Goal: Task Accomplishment & Management: Complete application form

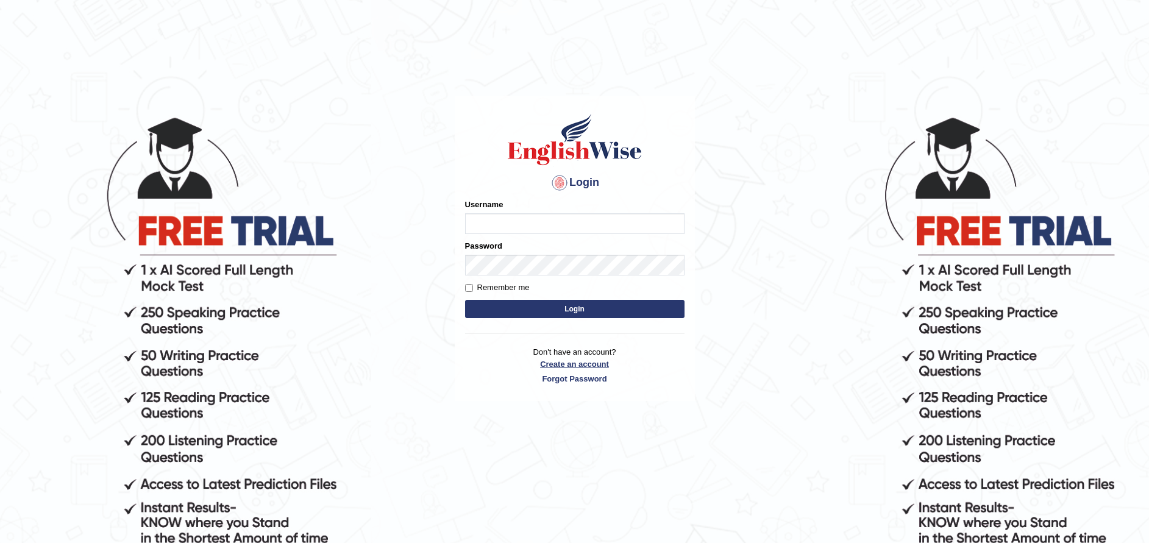
click at [601, 362] on link "Create an account" at bounding box center [574, 364] width 219 height 12
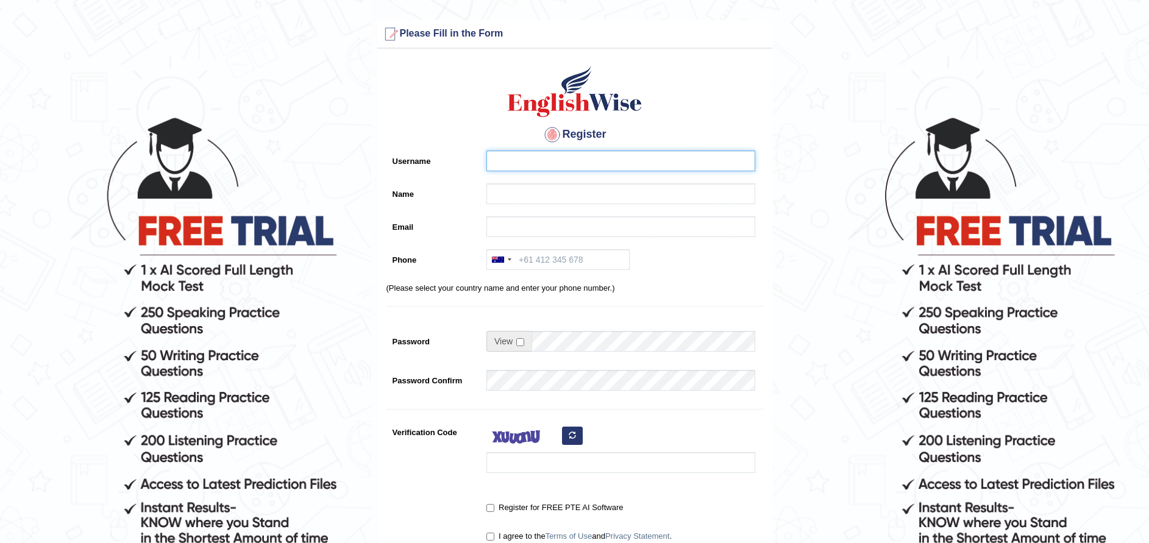
click at [622, 163] on input "Username" at bounding box center [621, 161] width 269 height 21
click at [624, 192] on input "Name" at bounding box center [621, 194] width 269 height 21
click at [597, 159] on input "ajaykiran" at bounding box center [621, 161] width 269 height 21
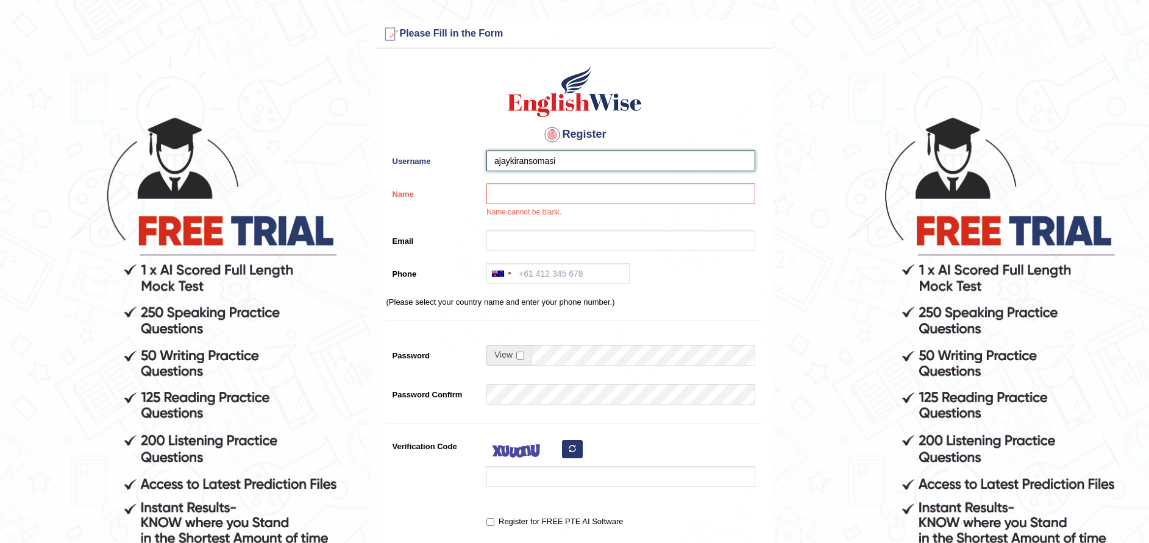
type input "ajaykiransomasi"
click at [586, 191] on input "Name" at bounding box center [621, 194] width 269 height 21
type input "ajaykiran"
click at [571, 240] on input "Email" at bounding box center [621, 240] width 269 height 21
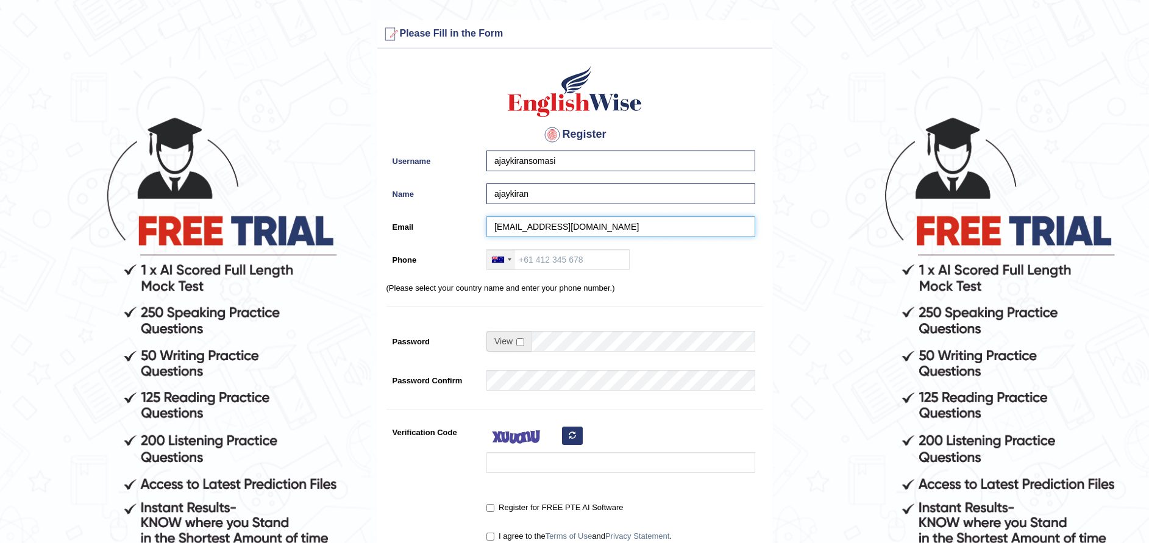
type input "ajaykiransomasi@gmail.com"
click at [504, 259] on div at bounding box center [498, 260] width 12 height 6
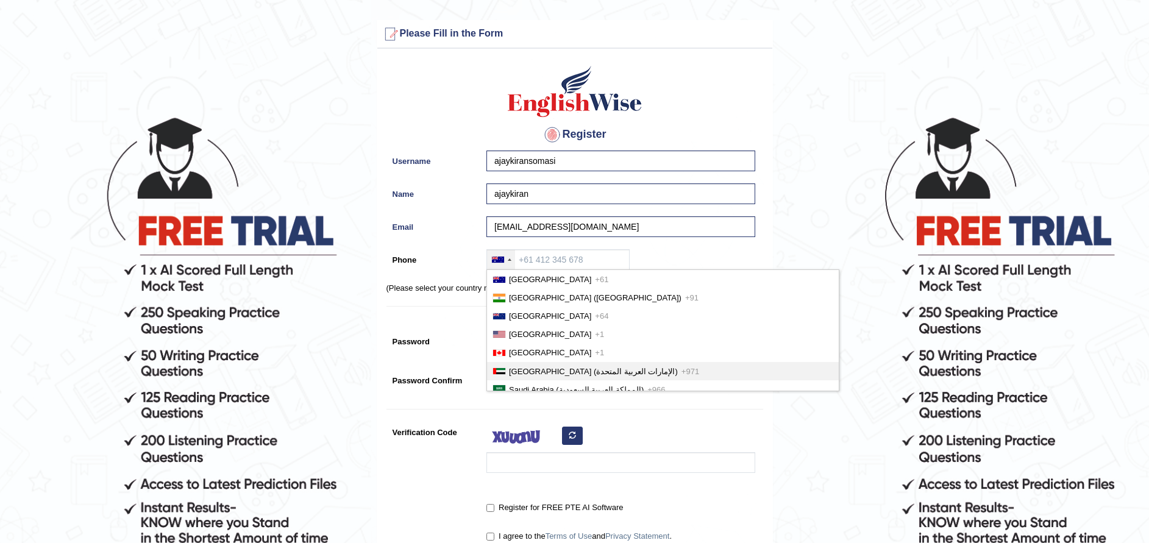
click at [531, 372] on span "United Arab Emirates (‫الإمارات العربية المتحدة‬‎)" at bounding box center [593, 371] width 169 height 9
type input "+971"
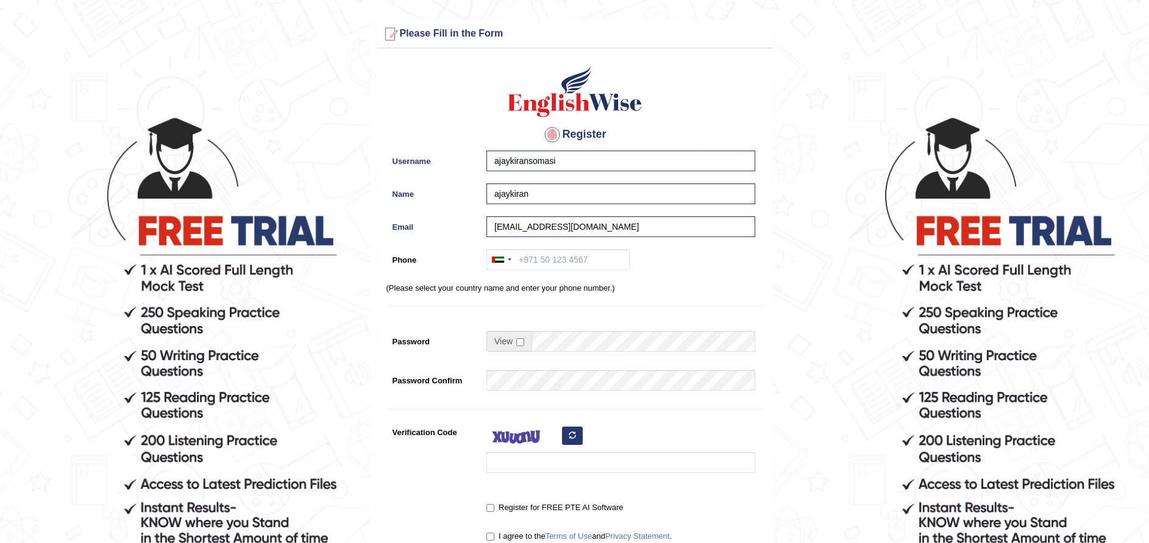
click at [661, 274] on div "Australia +61 India (भारत) +91 New Zealand +64 United States +1 Canada +1 Unite…" at bounding box center [617, 262] width 275 height 27
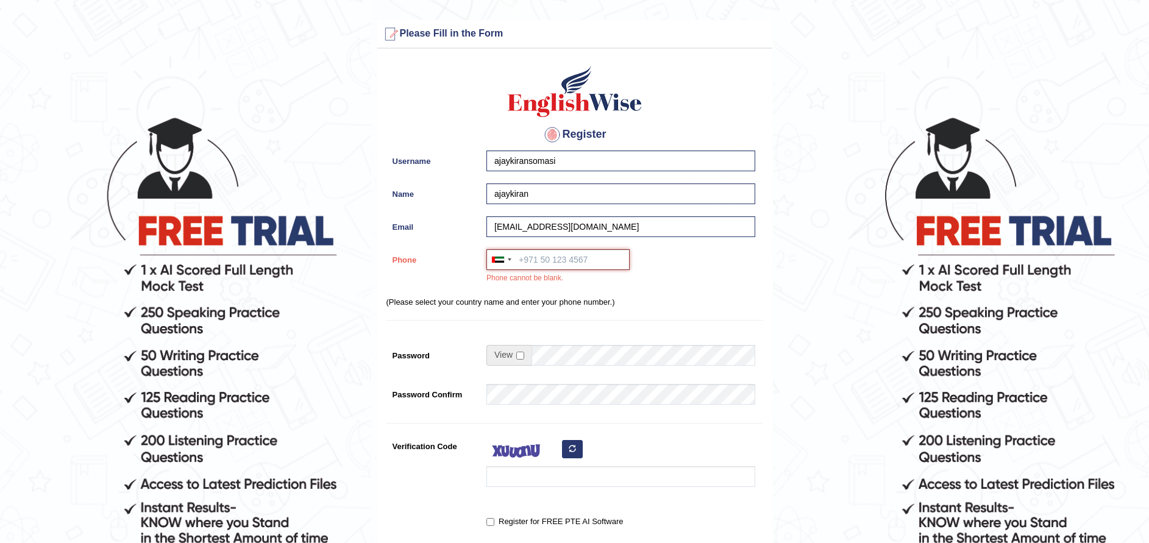
click at [585, 259] on input "Phone" at bounding box center [558, 259] width 143 height 21
type input "+971557656865"
click at [700, 296] on p "(Please select your country name and enter your phone number.)" at bounding box center [575, 302] width 377 height 12
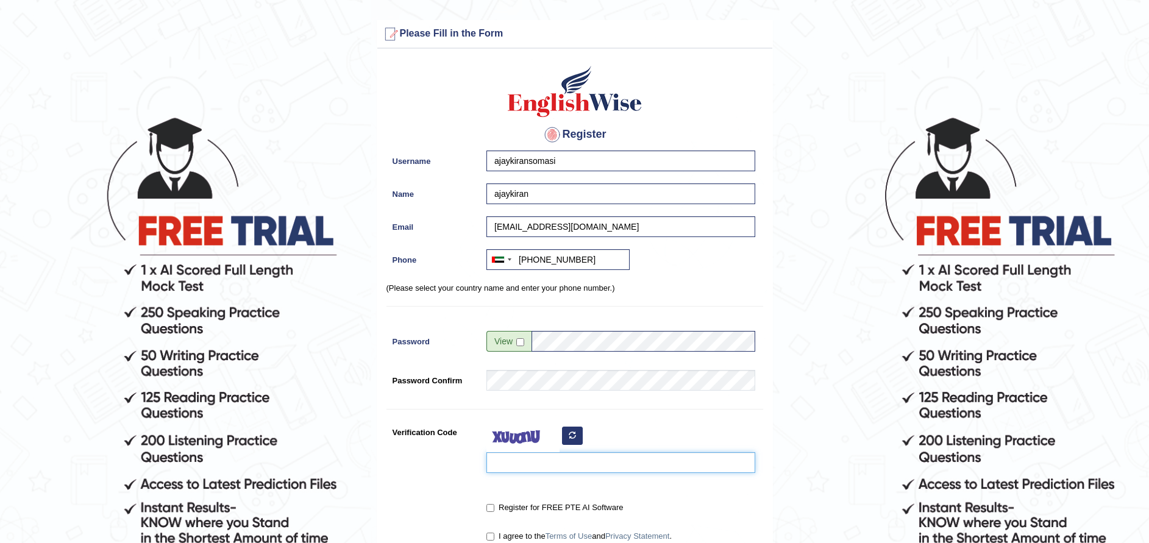
click at [604, 462] on input "Verification Code" at bounding box center [621, 462] width 269 height 21
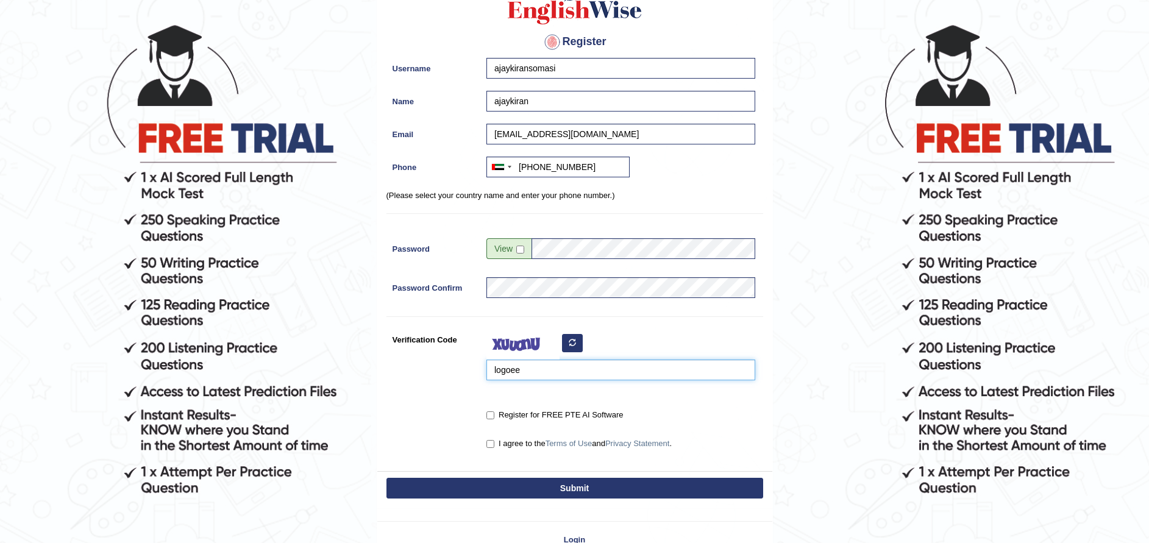
scroll to position [172, 0]
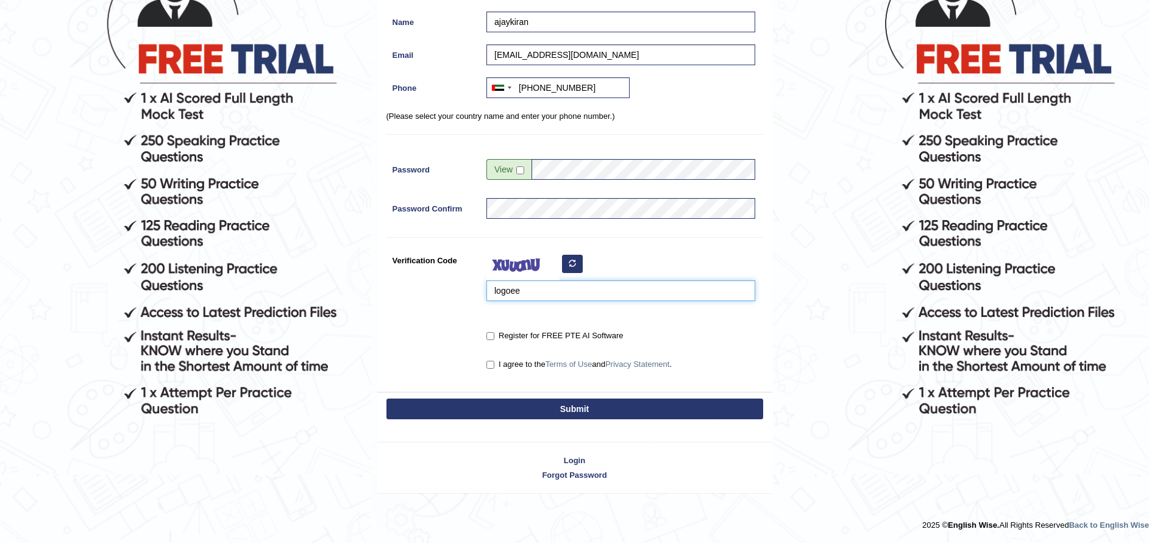
type input "logoee"
click at [537, 335] on label "Register for FREE PTE AI Software" at bounding box center [555, 336] width 137 height 12
click at [494, 335] on input "Register for FREE PTE AI Software" at bounding box center [491, 336] width 8 height 8
checkbox input "true"
click at [514, 368] on label "I agree to the Terms of Use and Privacy Statement ." at bounding box center [579, 364] width 185 height 12
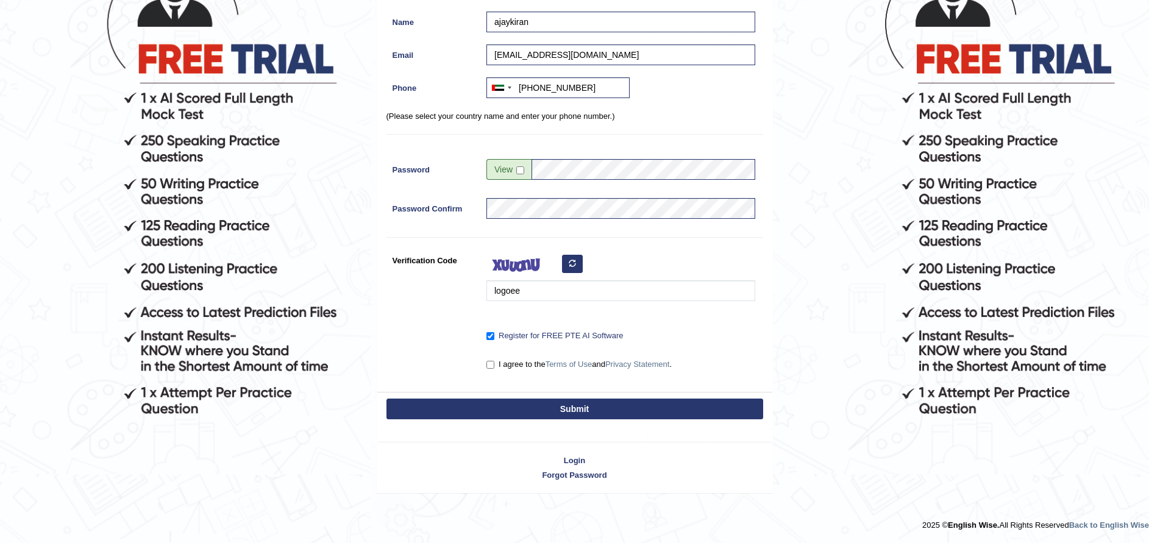
click at [494, 368] on input "I agree to the Terms of Use and Privacy Statement ." at bounding box center [491, 365] width 8 height 8
checkbox input "true"
click at [639, 413] on button "Submit" at bounding box center [575, 409] width 377 height 21
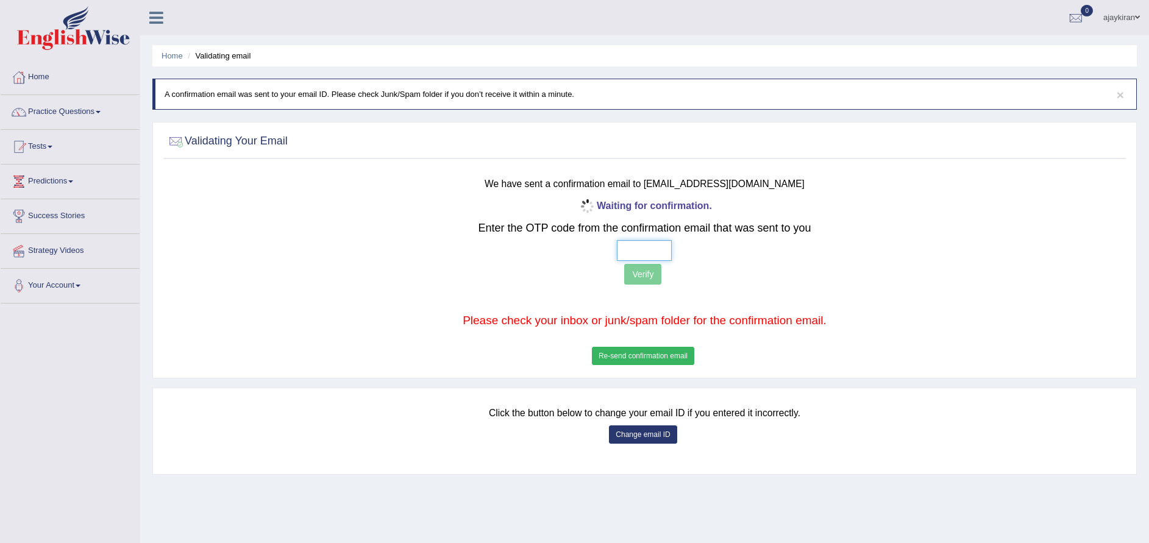
click at [646, 244] on input "text" at bounding box center [644, 250] width 55 height 21
type input "6 2 8 5"
click at [649, 277] on button "Verify" at bounding box center [642, 274] width 37 height 21
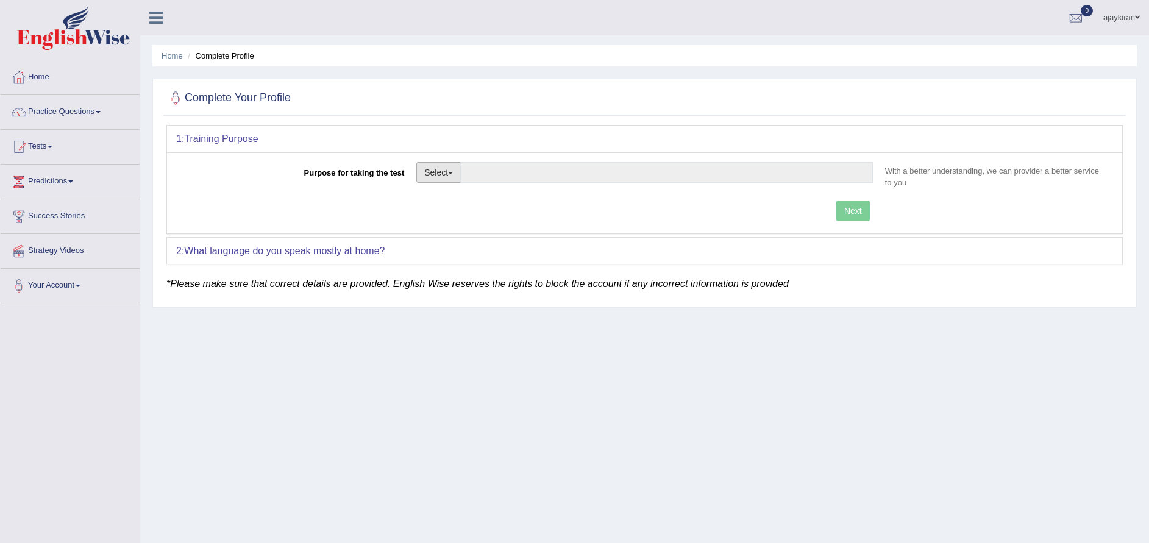
click at [449, 176] on button "Select" at bounding box center [438, 172] width 45 height 21
click at [437, 199] on link "Student Visa" at bounding box center [471, 199] width 109 height 16
type input "Student Visa"
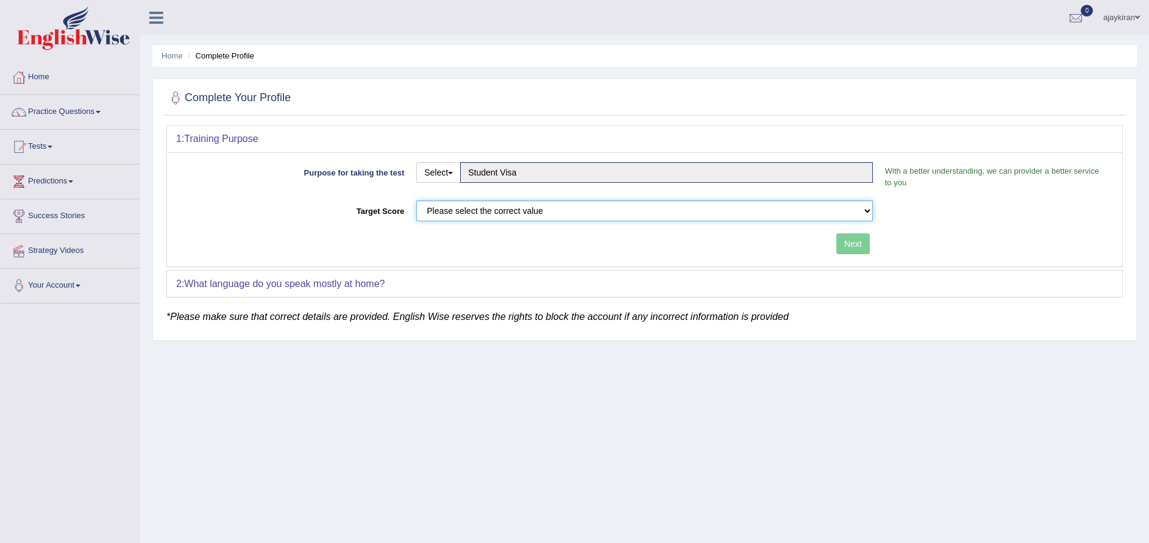
click at [522, 207] on select "Please select the correct value 50 (6 bands) 58 (6.5 bands) 65 (7 bands) 79 (8 …" at bounding box center [644, 211] width 457 height 21
select select "79"
click at [416, 201] on select "Please select the correct value 50 (6 bands) 58 (6.5 bands) 65 (7 bands) 79 (8 …" at bounding box center [644, 211] width 457 height 21
click at [846, 246] on button "Next" at bounding box center [853, 244] width 34 height 21
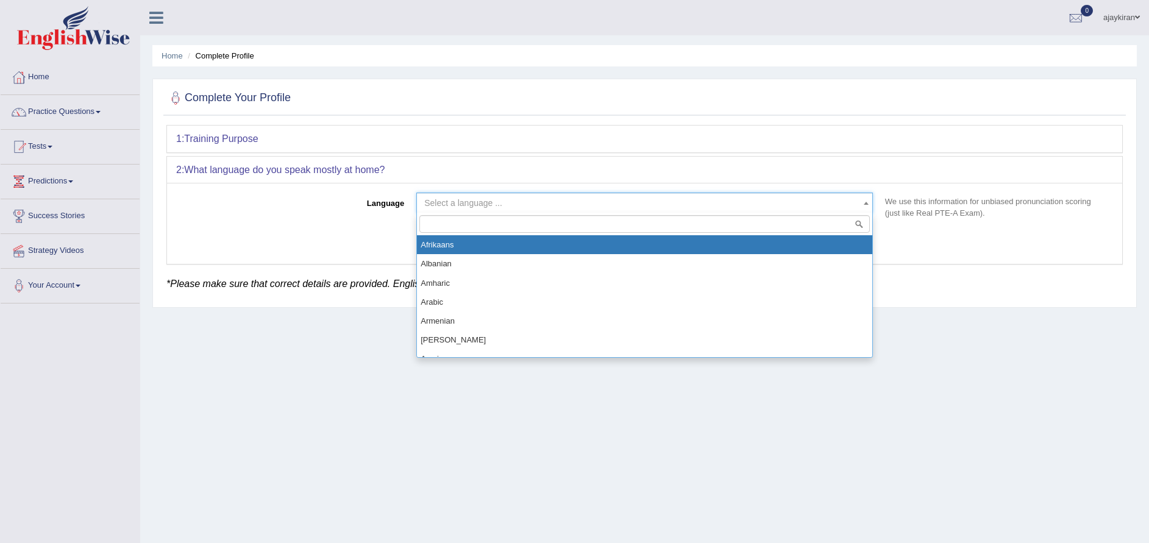
click at [643, 207] on span "Select a language ..." at bounding box center [640, 203] width 433 height 12
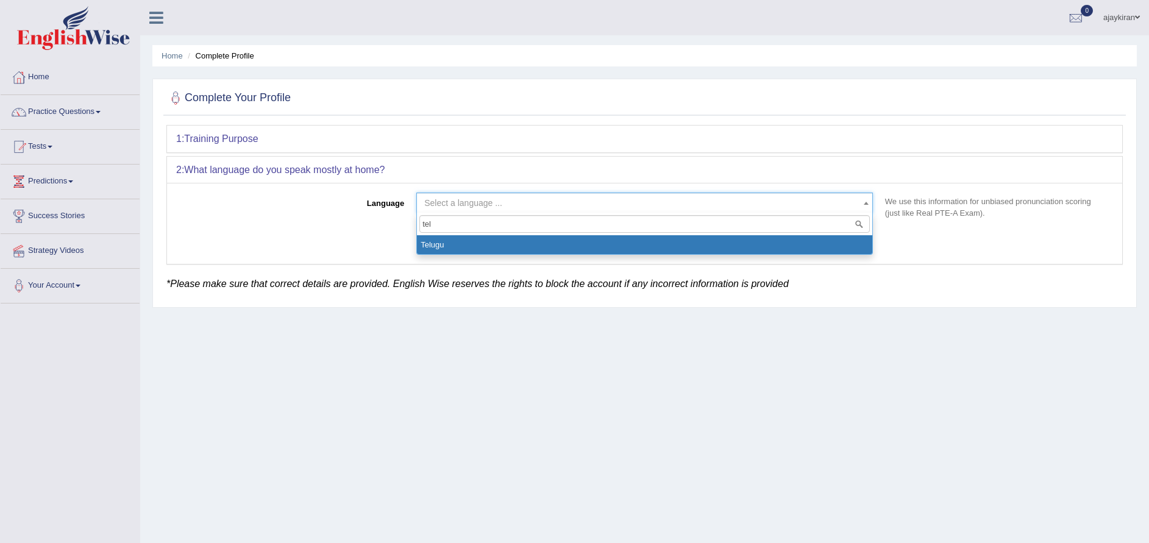
type input "tel"
select select "Telugu"
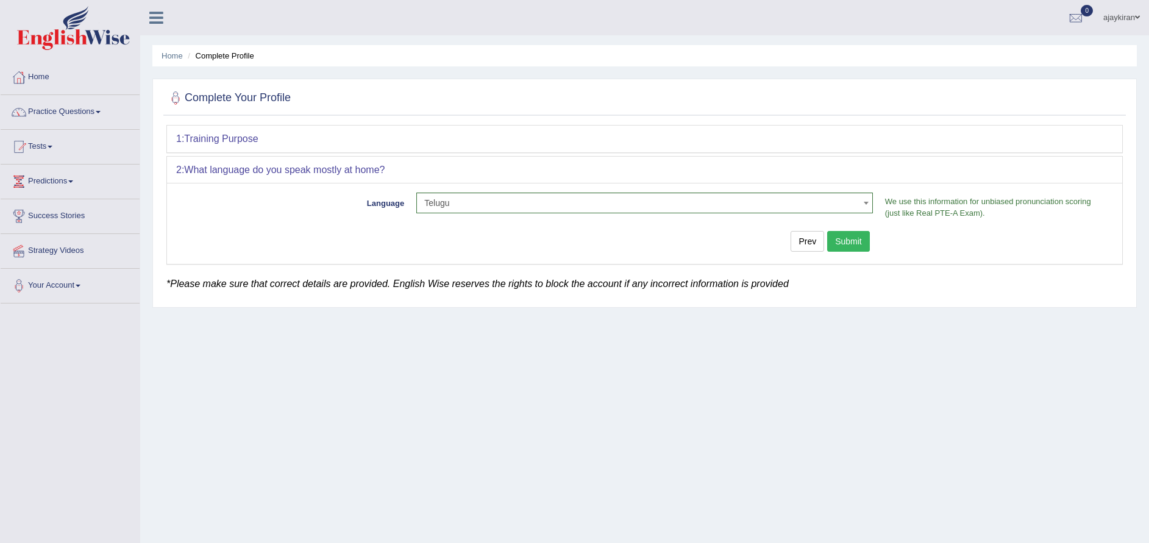
click at [855, 244] on button "Submit" at bounding box center [848, 241] width 43 height 21
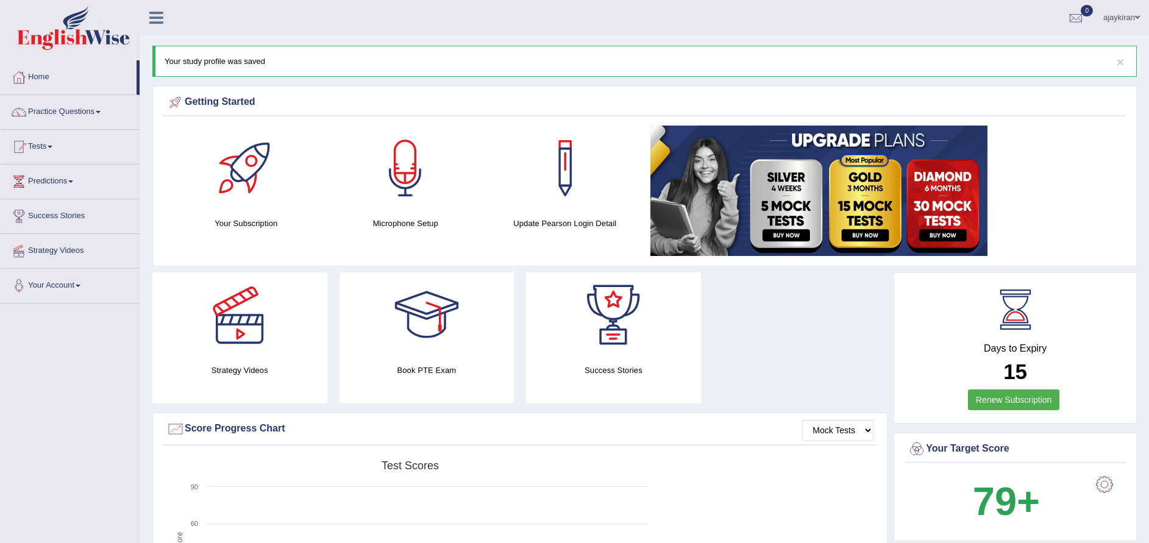
click at [833, 357] on div "Strategy Videos Book PTE Exam Success Stories" at bounding box center [519, 343] width 747 height 140
click at [59, 147] on link "Tests" at bounding box center [70, 145] width 139 height 30
click at [63, 194] on link "Take Mock Test" at bounding box center [80, 197] width 114 height 22
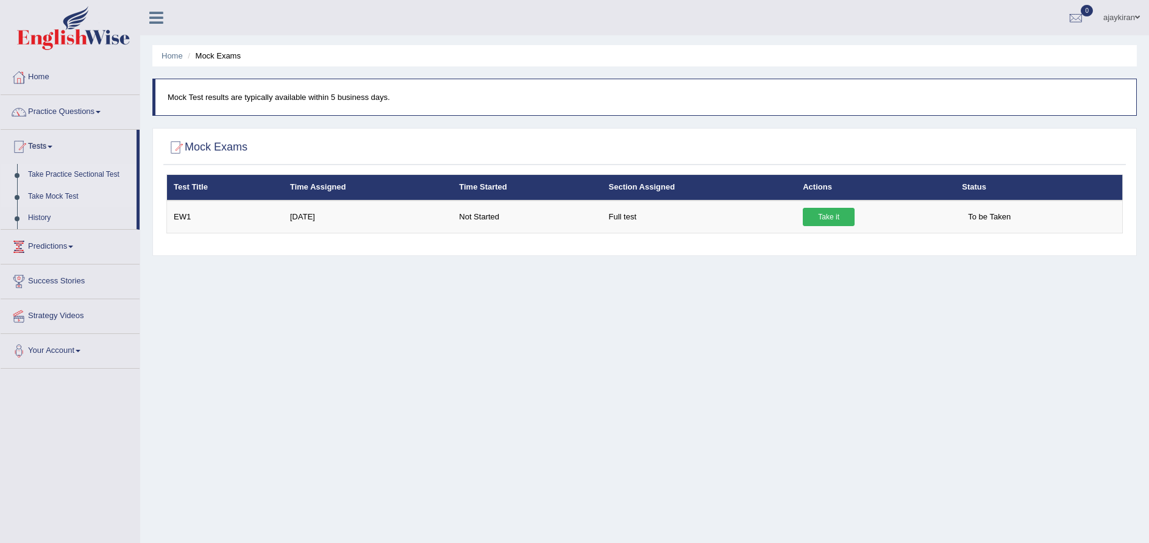
click at [74, 171] on link "Take Practice Sectional Test" at bounding box center [80, 175] width 114 height 22
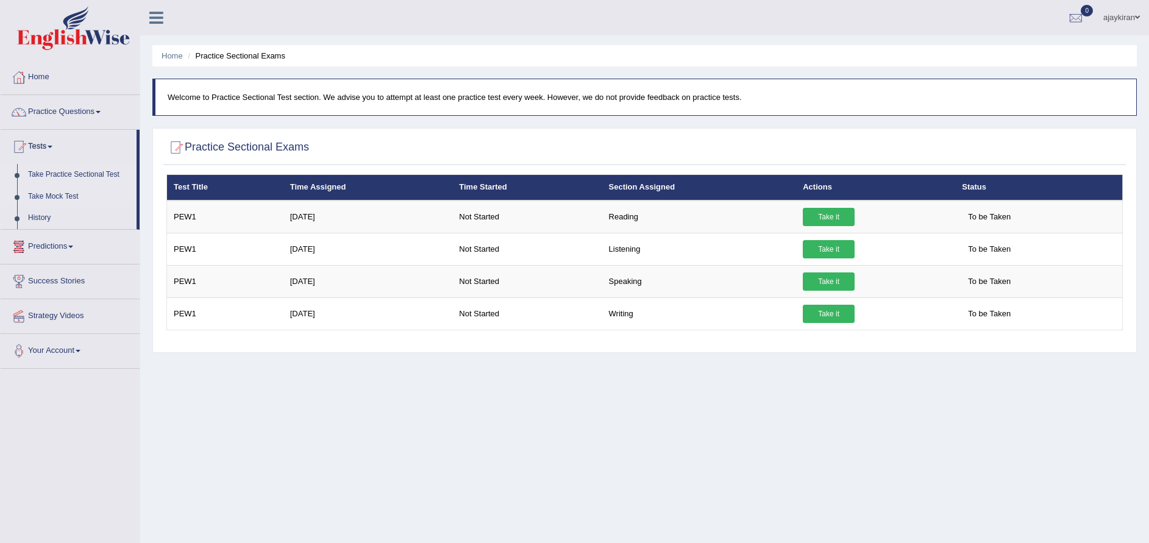
click at [65, 196] on link "Take Mock Test" at bounding box center [80, 197] width 114 height 22
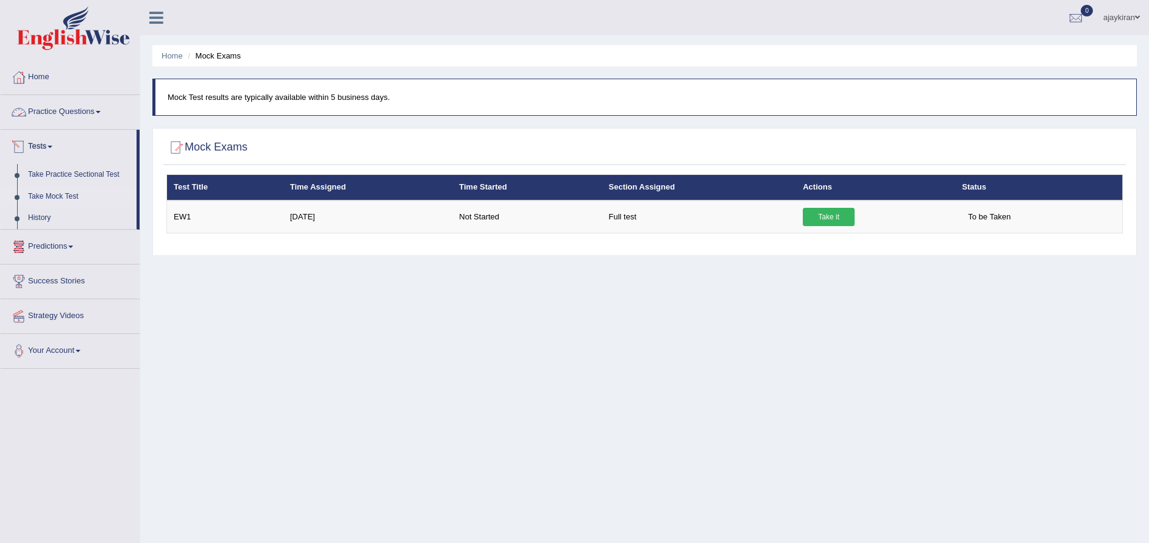
click at [89, 113] on link "Practice Questions" at bounding box center [70, 110] width 139 height 30
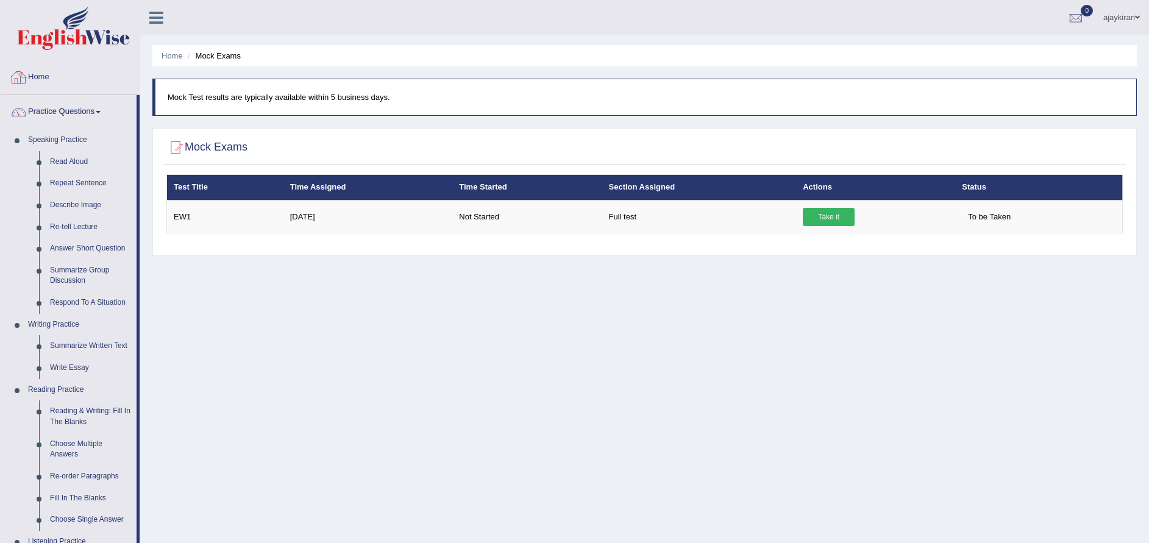
click at [34, 68] on link "Home" at bounding box center [70, 75] width 139 height 30
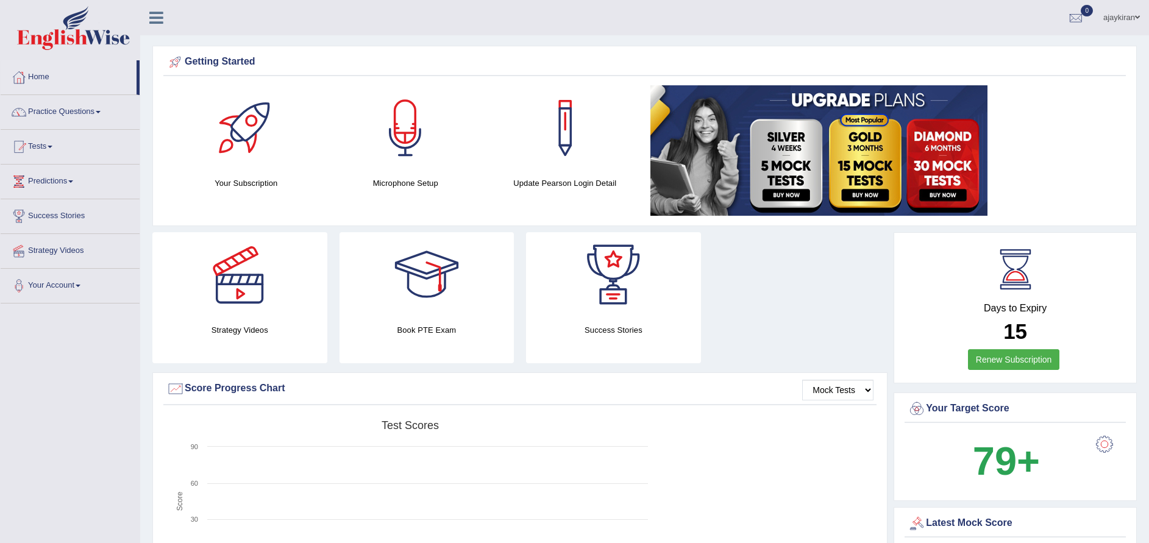
click at [1138, 16] on span at bounding box center [1137, 17] width 5 height 8
click at [849, 34] on ul "ajaykiran Toggle navigation Username: ajaykiransomasi Access Type: Online Subsc…" at bounding box center [796, 17] width 707 height 35
click at [88, 113] on link "Practice Questions" at bounding box center [70, 110] width 139 height 30
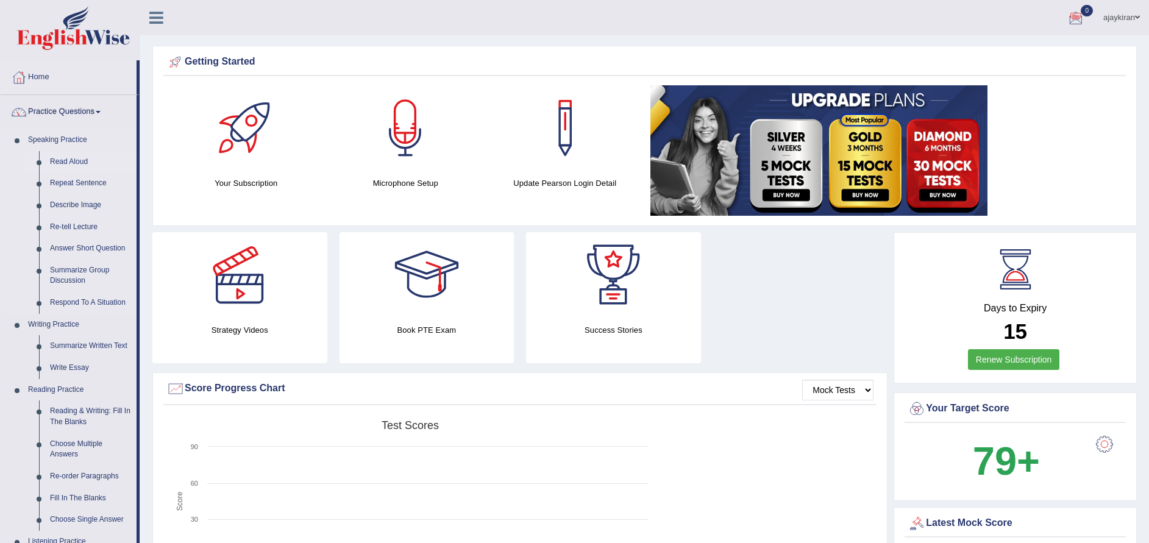
click at [72, 162] on link "Read Aloud" at bounding box center [91, 162] width 92 height 22
